Goal: Task Accomplishment & Management: Manage account settings

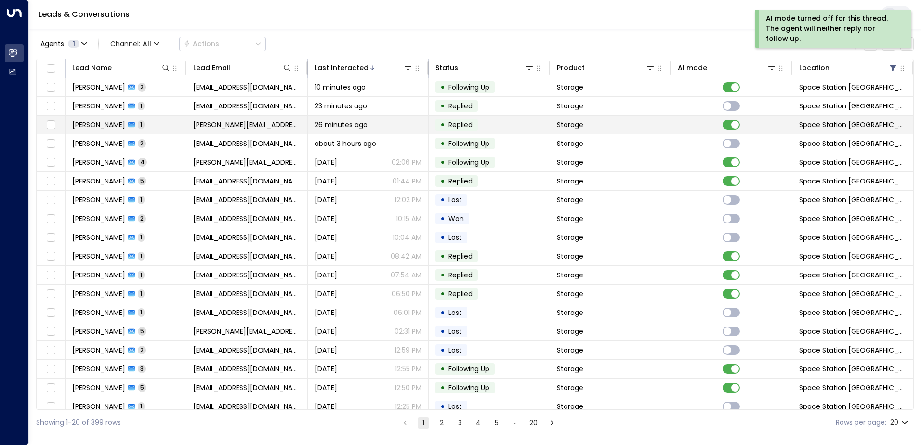
click at [733, 130] on td at bounding box center [731, 125] width 121 height 18
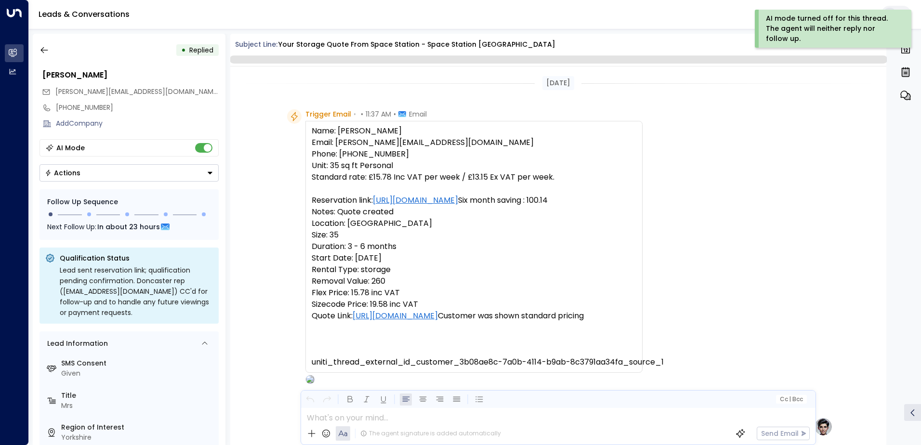
scroll to position [446, 0]
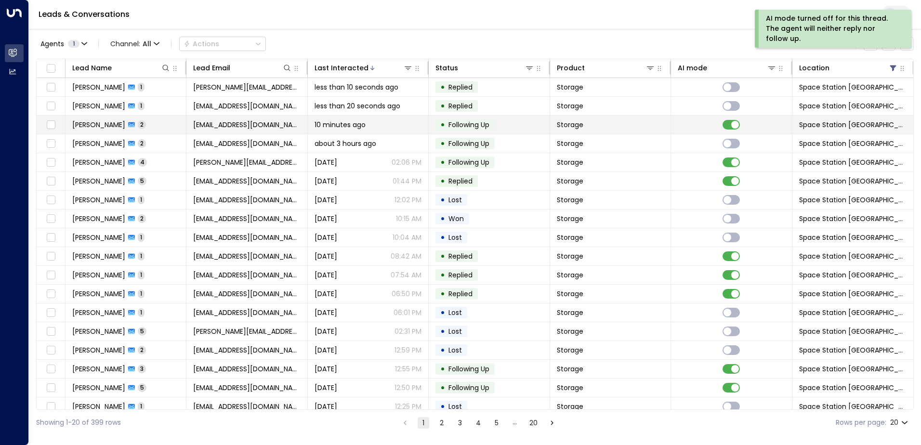
click at [581, 125] on span "Storage" at bounding box center [570, 125] width 27 height 10
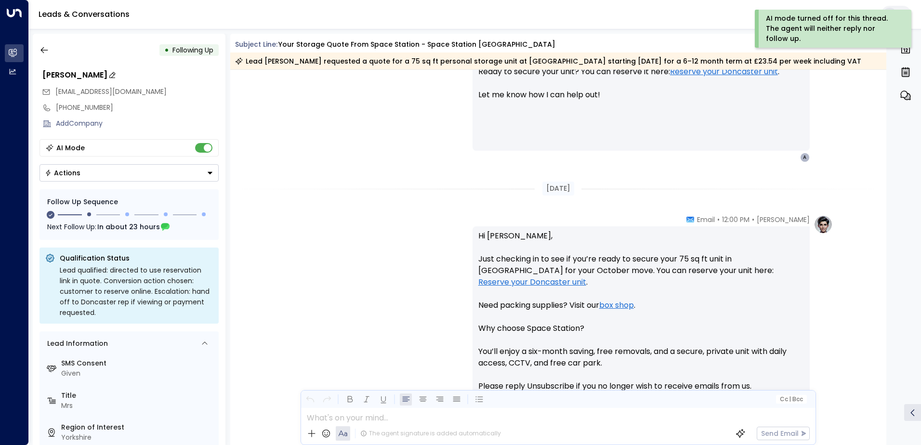
scroll to position [591, 0]
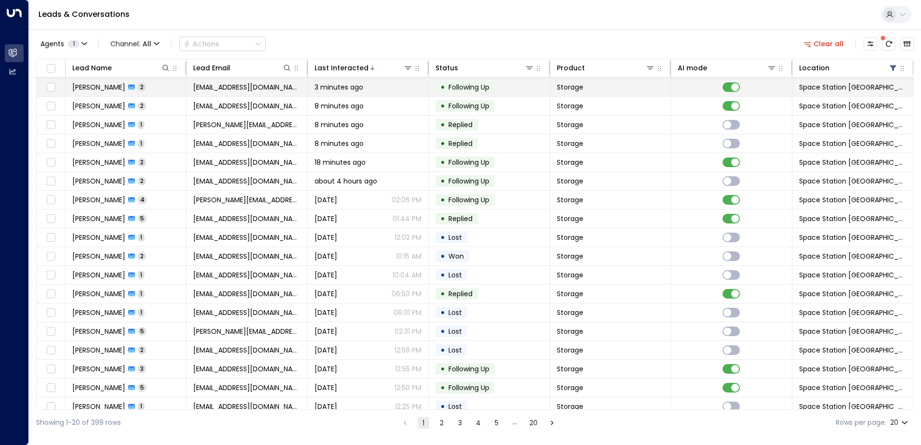
click at [429, 92] on td "• Following Up" at bounding box center [489, 87] width 121 height 18
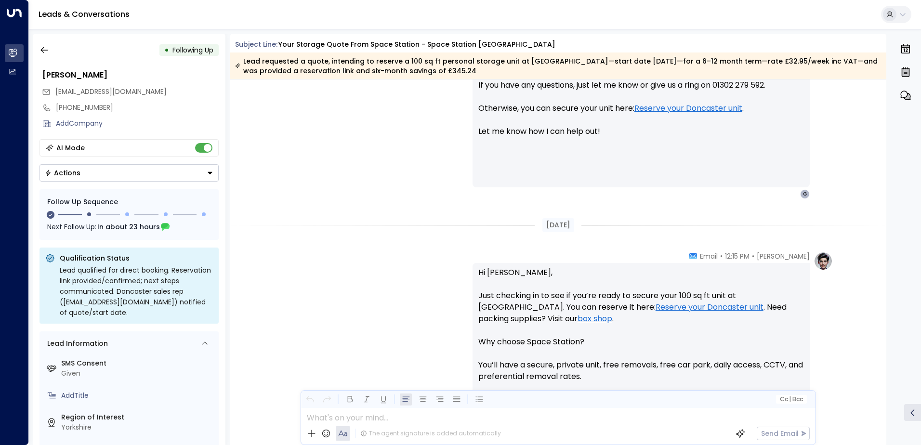
scroll to position [474, 0]
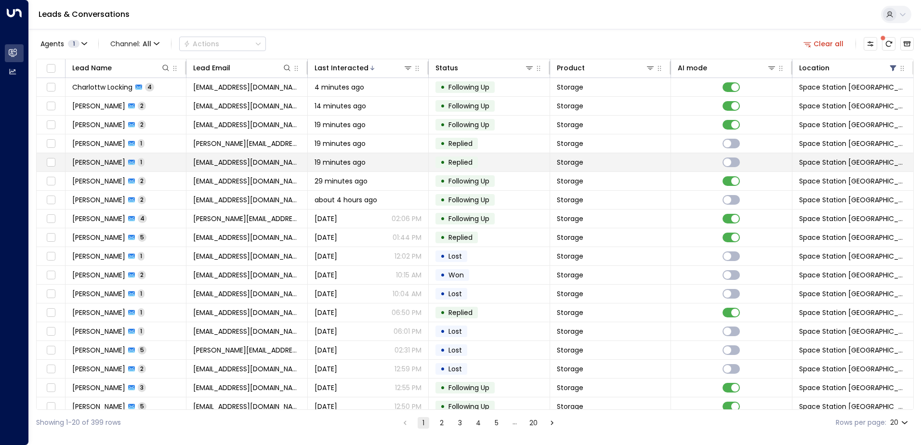
click at [357, 161] on span "19 minutes ago" at bounding box center [340, 163] width 51 height 10
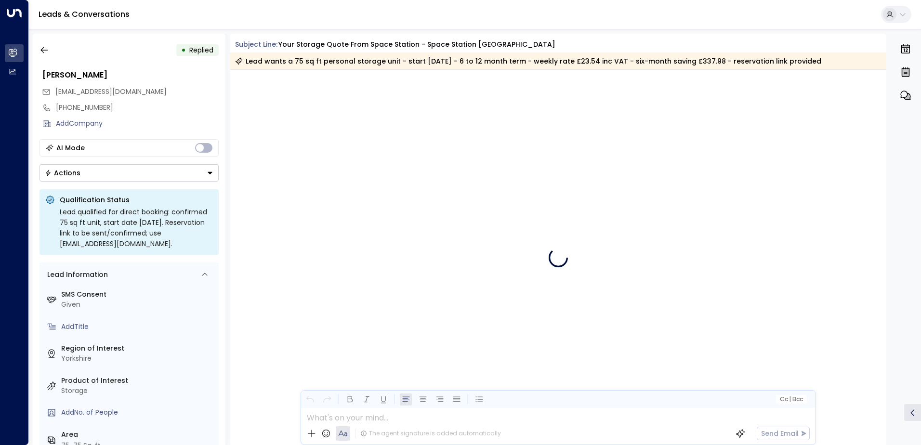
scroll to position [565, 0]
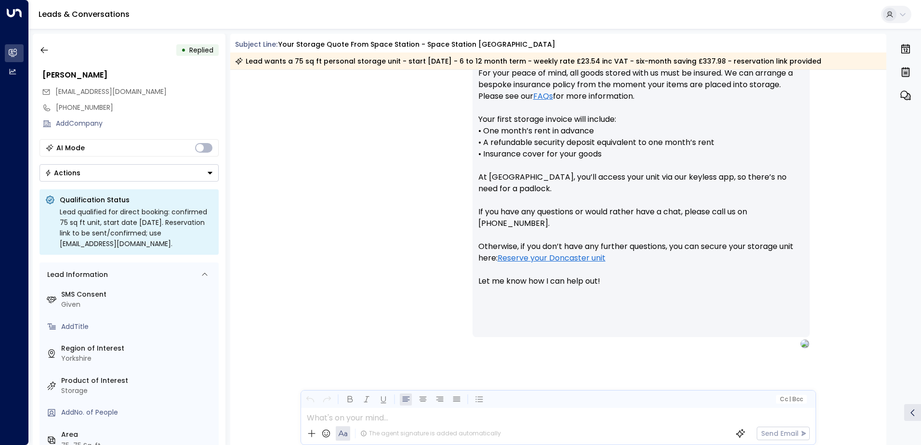
click at [113, 176] on button "Actions" at bounding box center [129, 172] width 179 height 17
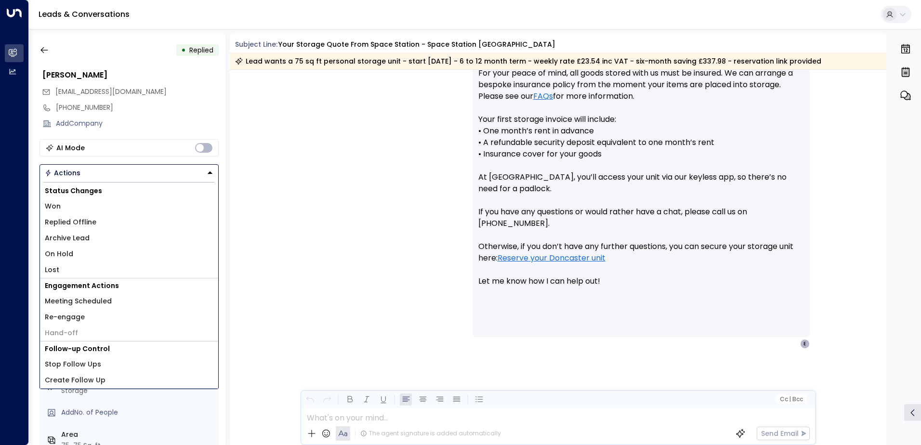
click at [91, 205] on li "Won" at bounding box center [129, 207] width 178 height 16
